Goal: Task Accomplishment & Management: Manage account settings

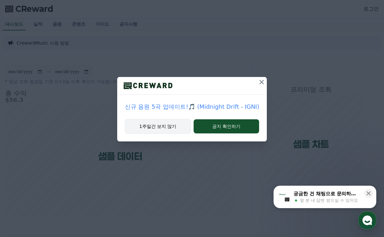
click at [163, 129] on button "1주일간 보지 않기" at bounding box center [158, 126] width 66 height 15
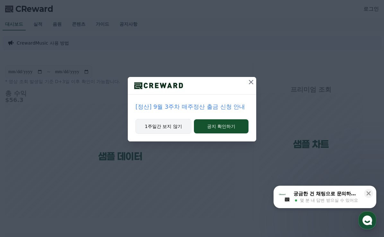
click at [170, 123] on button "1주일간 보지 않기" at bounding box center [164, 126] width 56 height 15
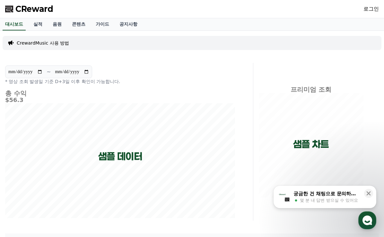
click at [367, 8] on link "로그인" at bounding box center [371, 9] width 15 height 8
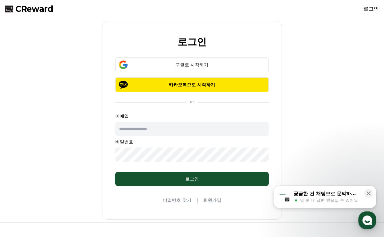
click at [189, 122] on input "text" at bounding box center [192, 129] width 154 height 14
click at [187, 123] on input "text" at bounding box center [192, 129] width 154 height 14
click at [189, 73] on div "구글로 시작하기 카카오톡으로 시작하기" at bounding box center [192, 75] width 154 height 35
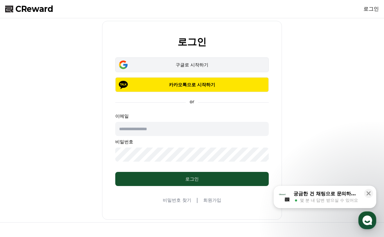
click at [190, 67] on div "구글로 시작하기" at bounding box center [192, 65] width 135 height 6
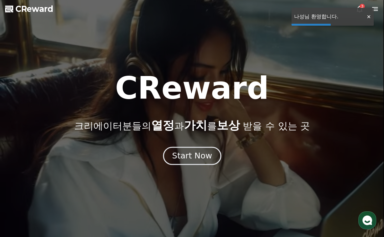
click at [173, 148] on button "Start Now" at bounding box center [192, 156] width 58 height 18
